Goal: Transaction & Acquisition: Purchase product/service

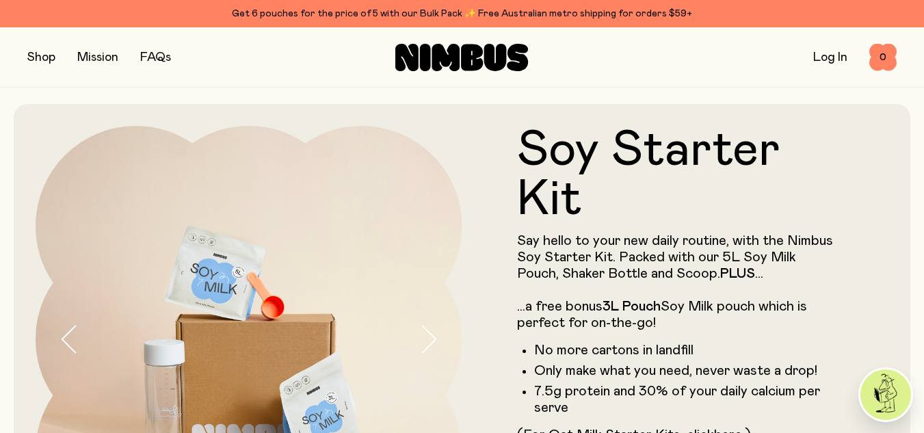
click at [37, 54] on button "button" at bounding box center [41, 57] width 28 height 19
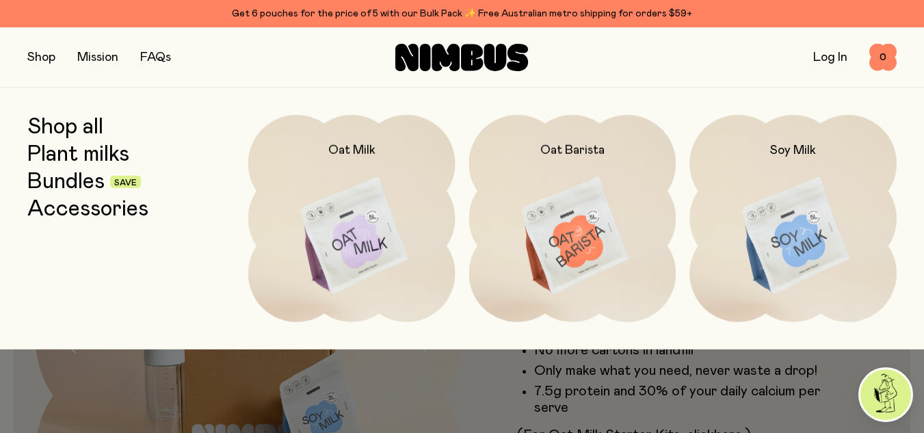
click at [77, 185] on link "Bundles" at bounding box center [65, 182] width 77 height 25
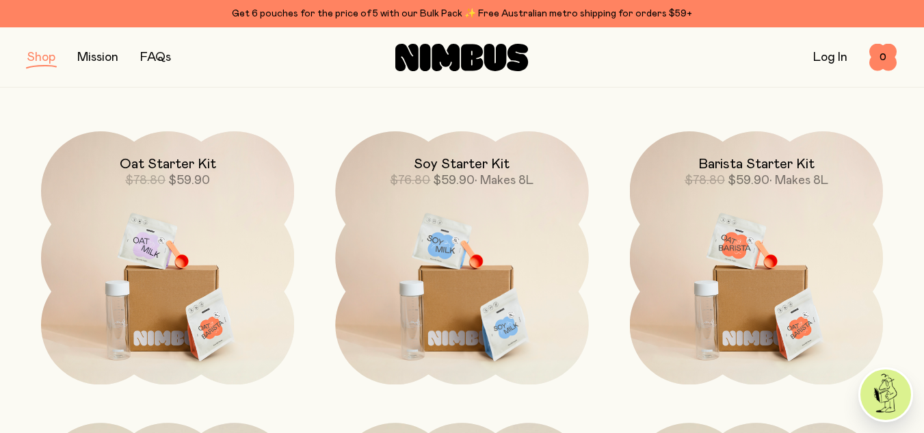
scroll to position [159, 0]
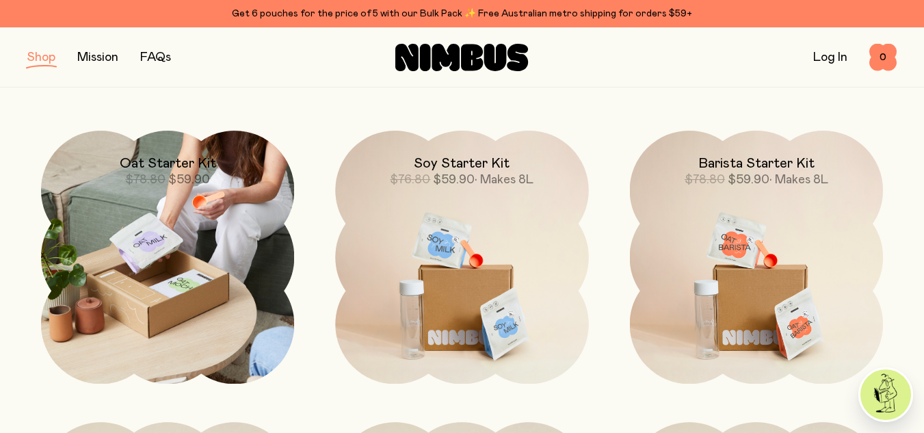
click at [168, 257] on img at bounding box center [167, 257] width 253 height 253
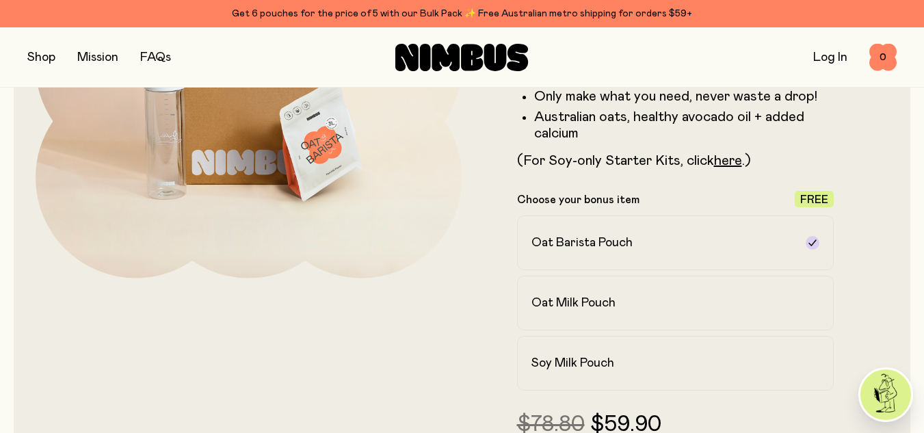
scroll to position [275, 0]
click at [547, 305] on h2 "Oat Milk Pouch" at bounding box center [574, 302] width 84 height 16
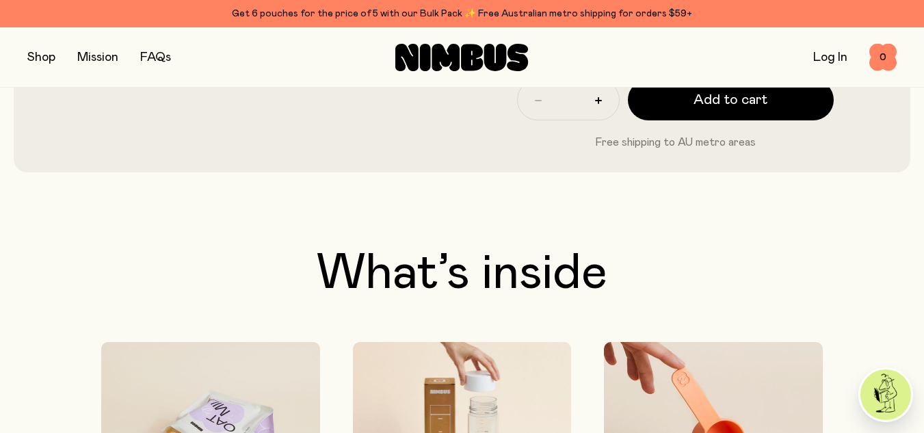
scroll to position [653, 0]
click at [33, 56] on button "button" at bounding box center [41, 57] width 28 height 19
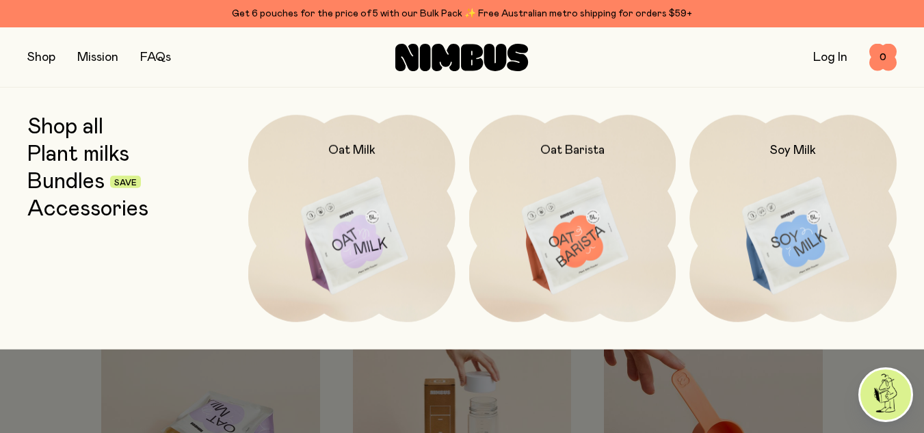
click at [118, 153] on link "Plant milks" at bounding box center [78, 154] width 102 height 25
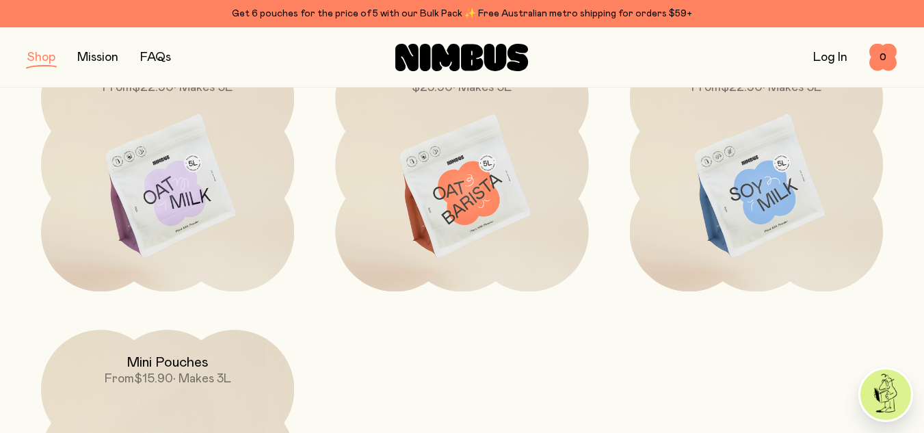
scroll to position [251, 0]
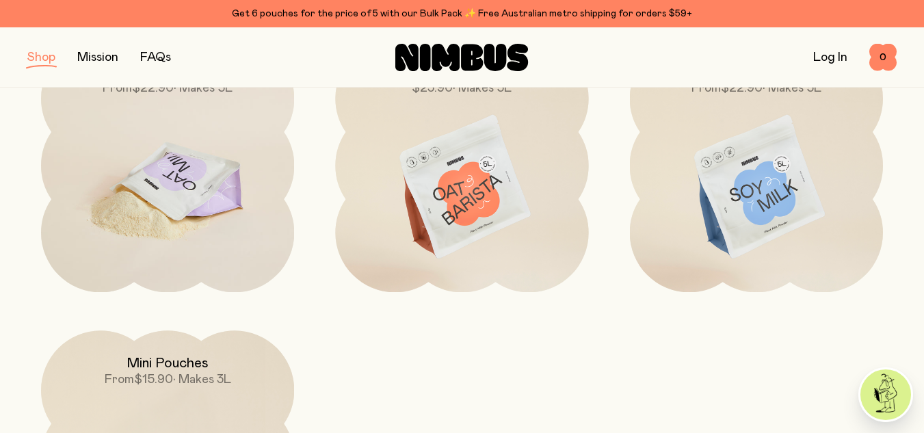
click at [185, 198] on img at bounding box center [167, 188] width 253 height 298
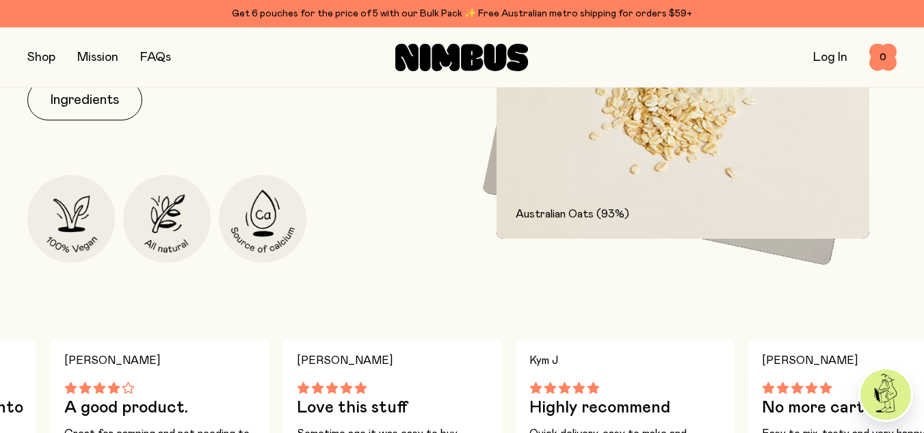
scroll to position [693, 0]
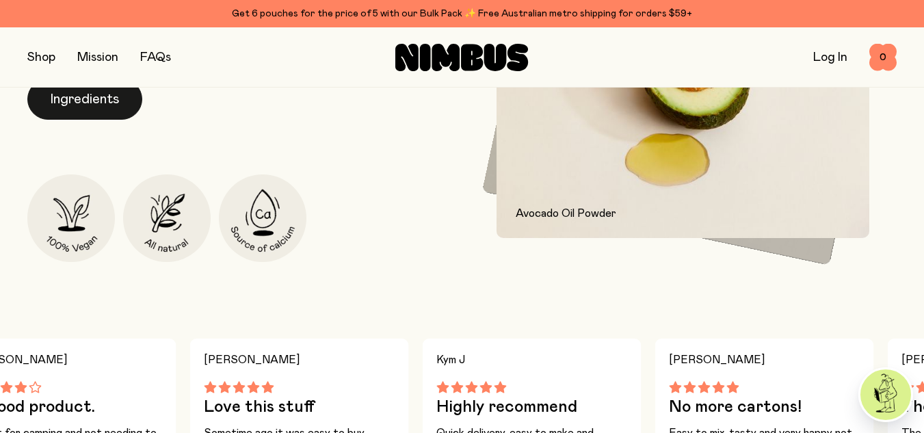
click at [100, 100] on button "Ingredients" at bounding box center [84, 99] width 115 height 41
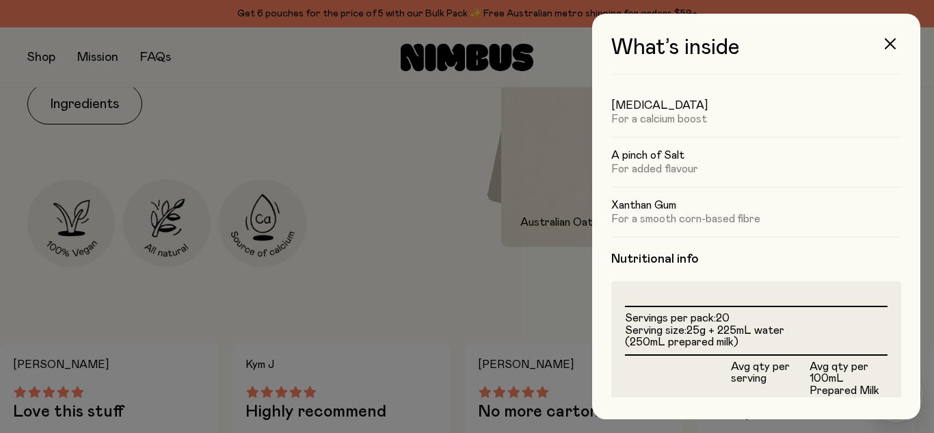
scroll to position [148, 0]
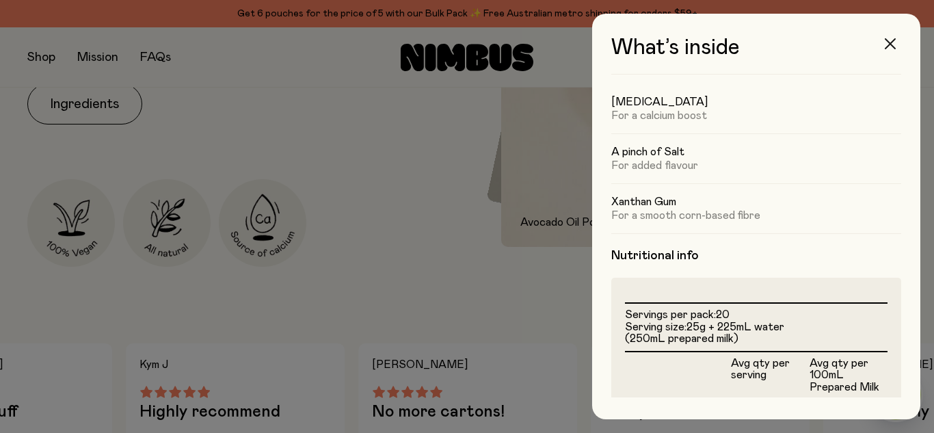
click at [890, 41] on icon "button" at bounding box center [890, 43] width 11 height 11
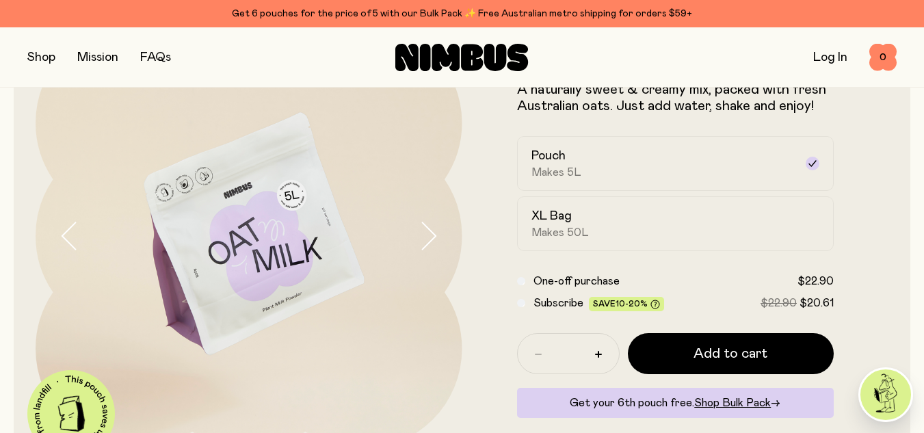
scroll to position [103, 0]
click at [542, 218] on h2 "XL Bag" at bounding box center [552, 217] width 40 height 16
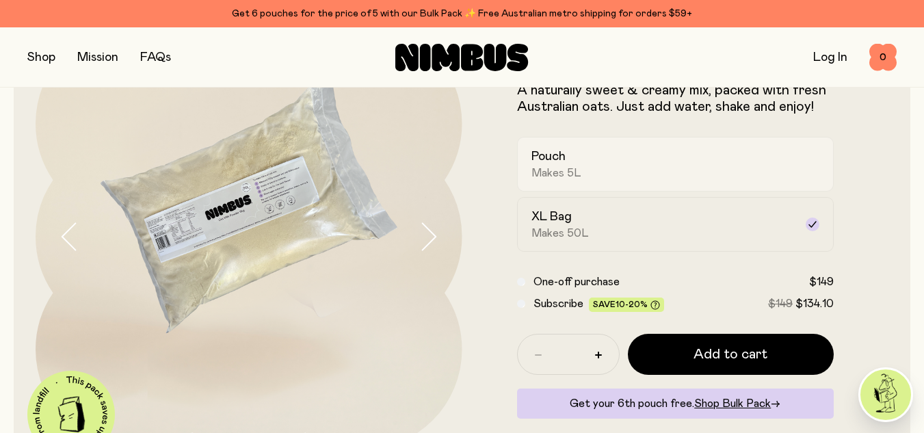
click at [560, 166] on span "Makes 5L" at bounding box center [557, 173] width 50 height 14
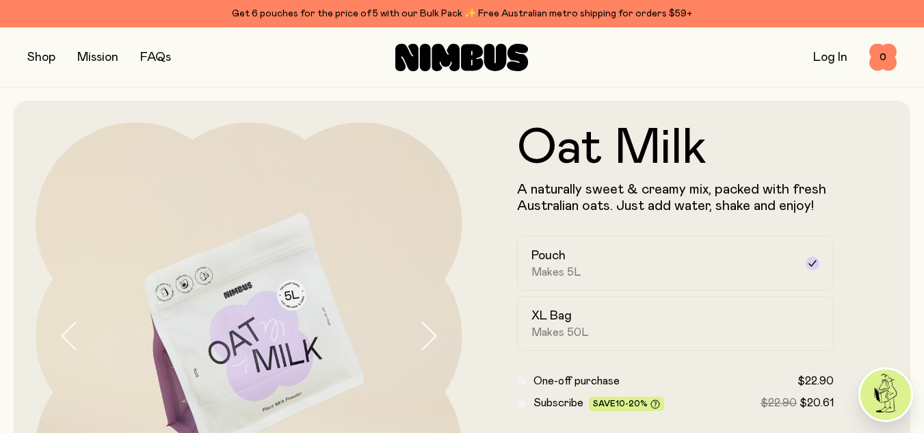
scroll to position [3, 0]
click at [42, 53] on button "button" at bounding box center [41, 57] width 28 height 19
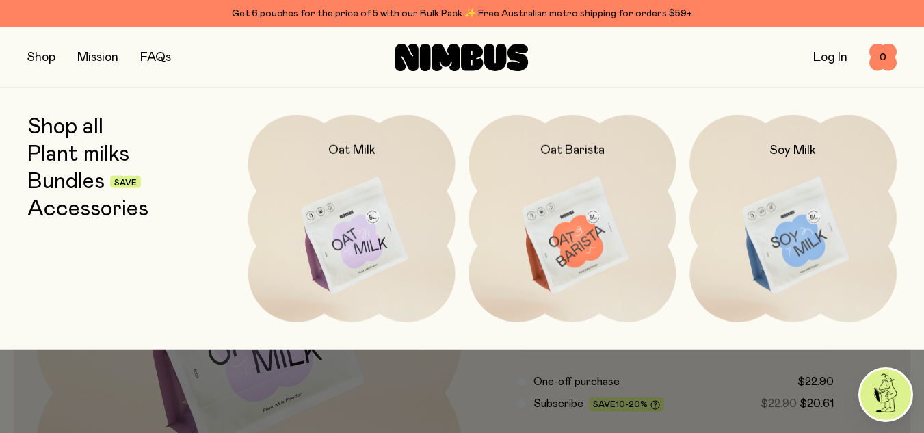
click at [75, 180] on link "Bundles" at bounding box center [65, 182] width 77 height 25
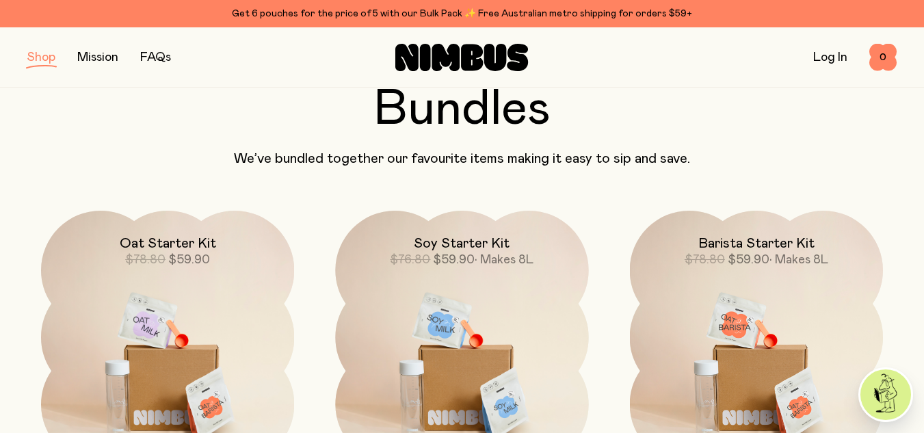
scroll to position [80, 0]
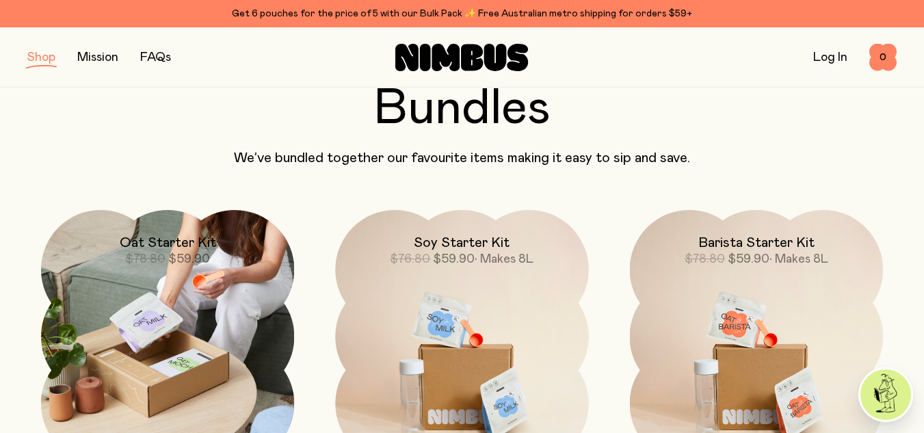
click at [209, 257] on span "$59.90" at bounding box center [189, 259] width 42 height 12
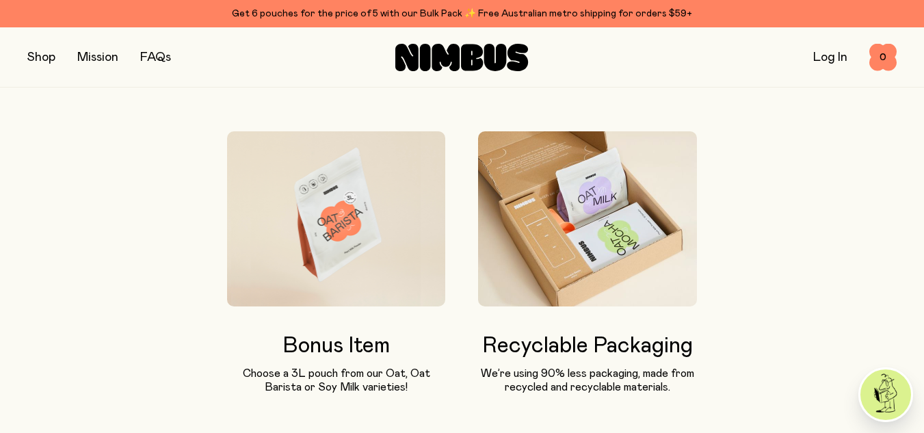
scroll to position [1186, 0]
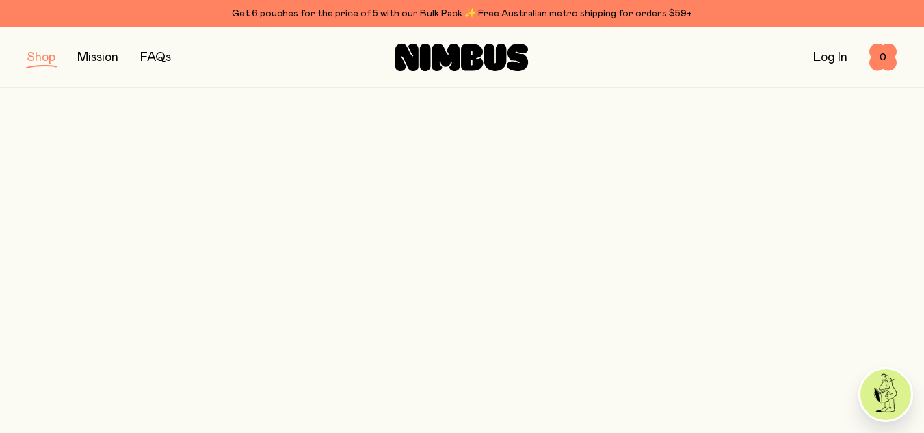
scroll to position [80, 0]
